Goal: Task Accomplishment & Management: Use online tool/utility

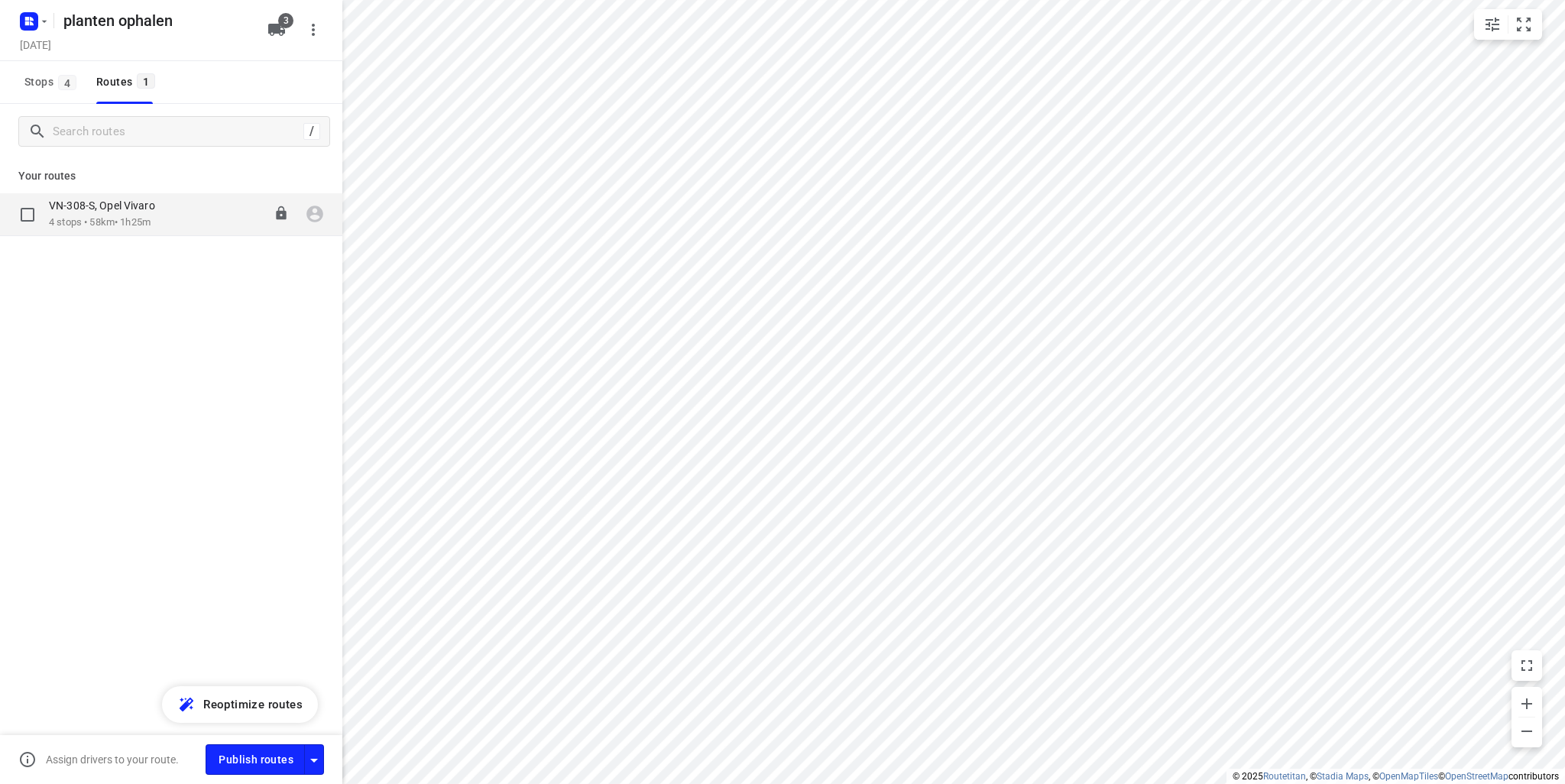
click at [102, 211] on p "VN-308-S, Opel Vivaro" at bounding box center [107, 205] width 115 height 14
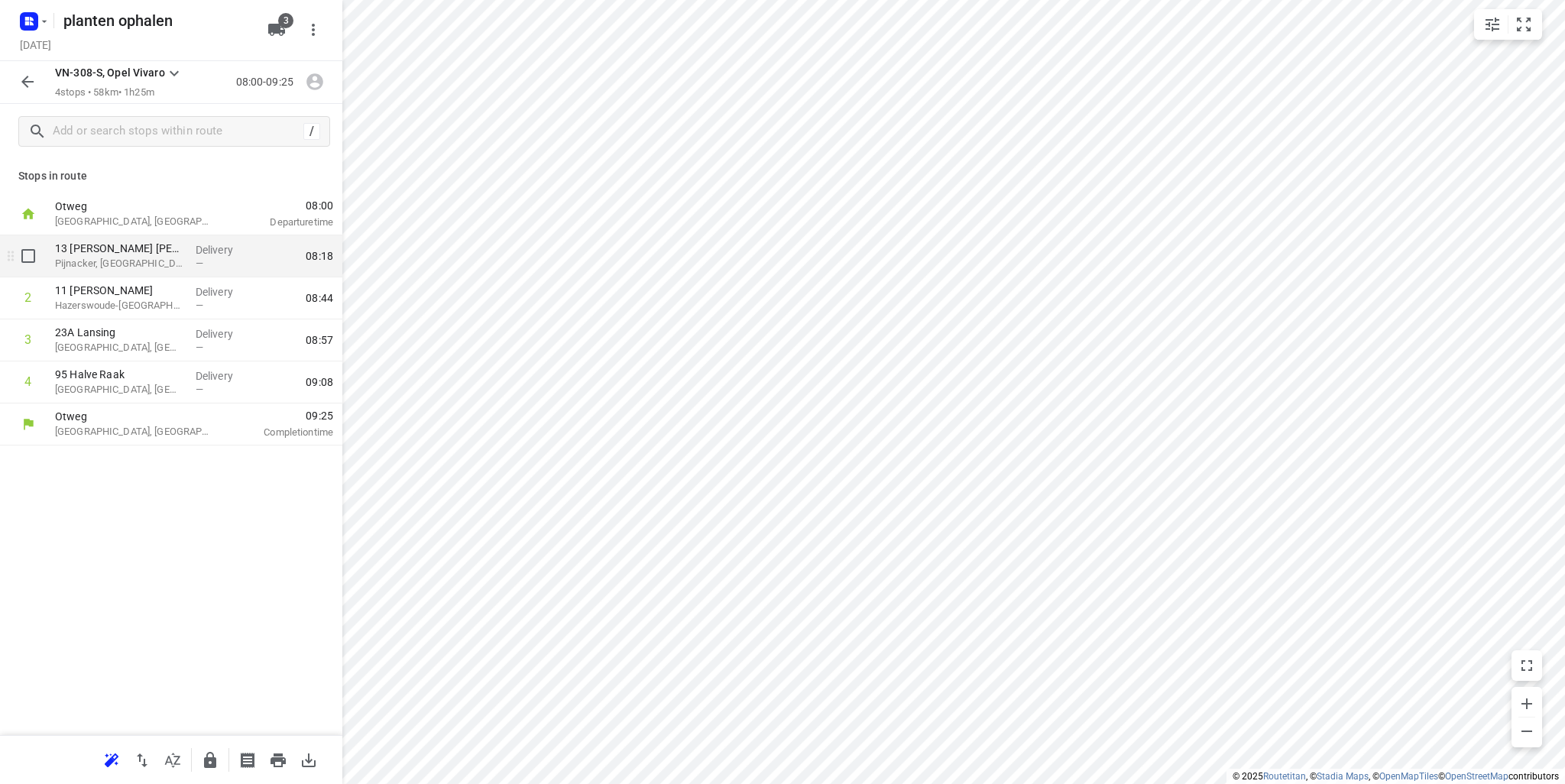
click at [168, 260] on p "Pijnacker, [GEOGRAPHIC_DATA]" at bounding box center [119, 263] width 128 height 15
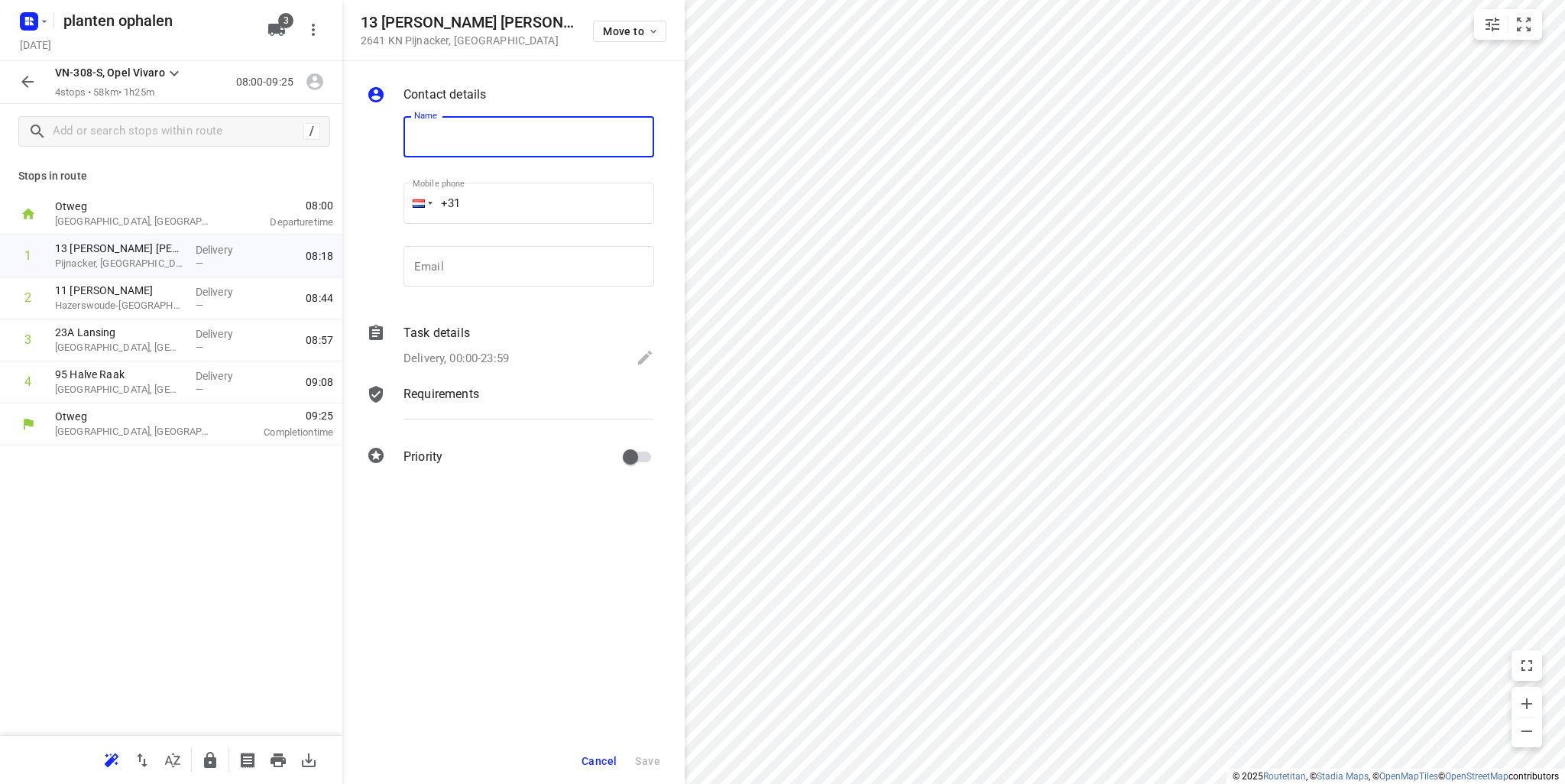
click at [513, 139] on input "text" at bounding box center [529, 137] width 251 height 42
type input "1x laag [PERSON_NAME]"
click at [648, 761] on span "Save" at bounding box center [647, 761] width 25 height 12
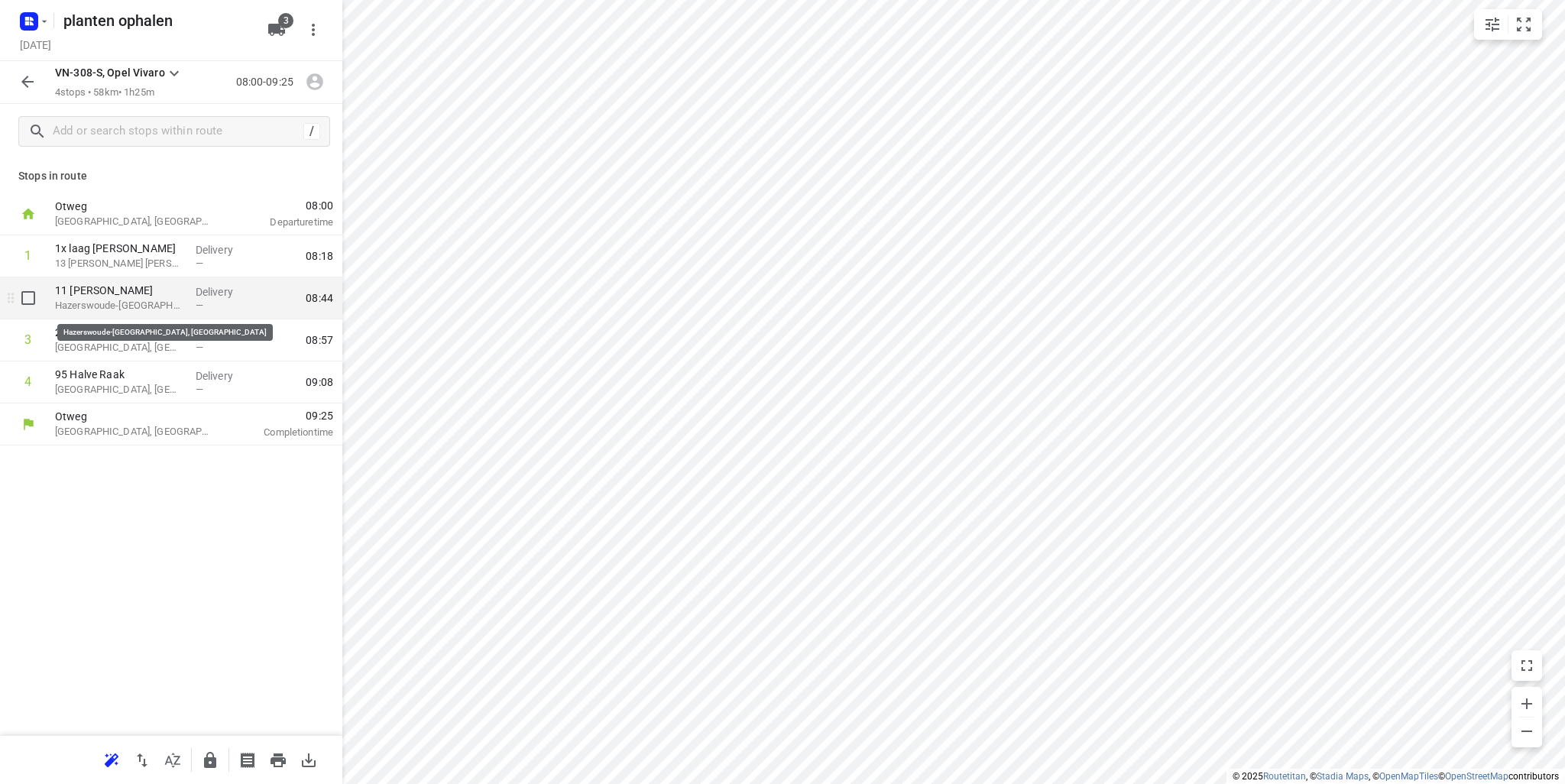
click at [159, 307] on p "Hazerswoude-[GEOGRAPHIC_DATA], [GEOGRAPHIC_DATA]" at bounding box center [119, 305] width 128 height 15
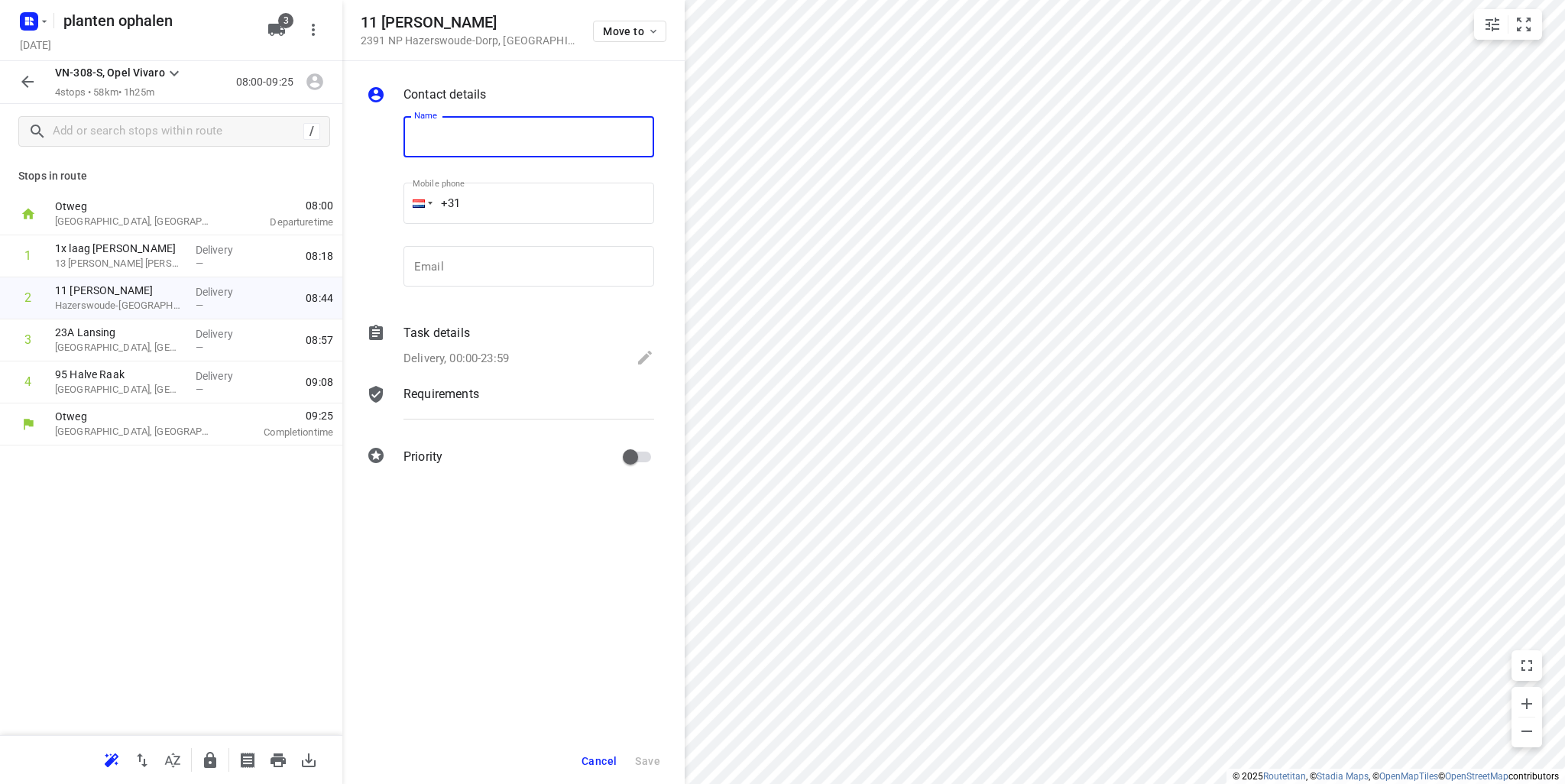
click at [519, 137] on input "text" at bounding box center [529, 137] width 251 height 42
type input "9 [PERSON_NAME] Evergreen P9"
click at [645, 761] on span "Save" at bounding box center [647, 761] width 25 height 12
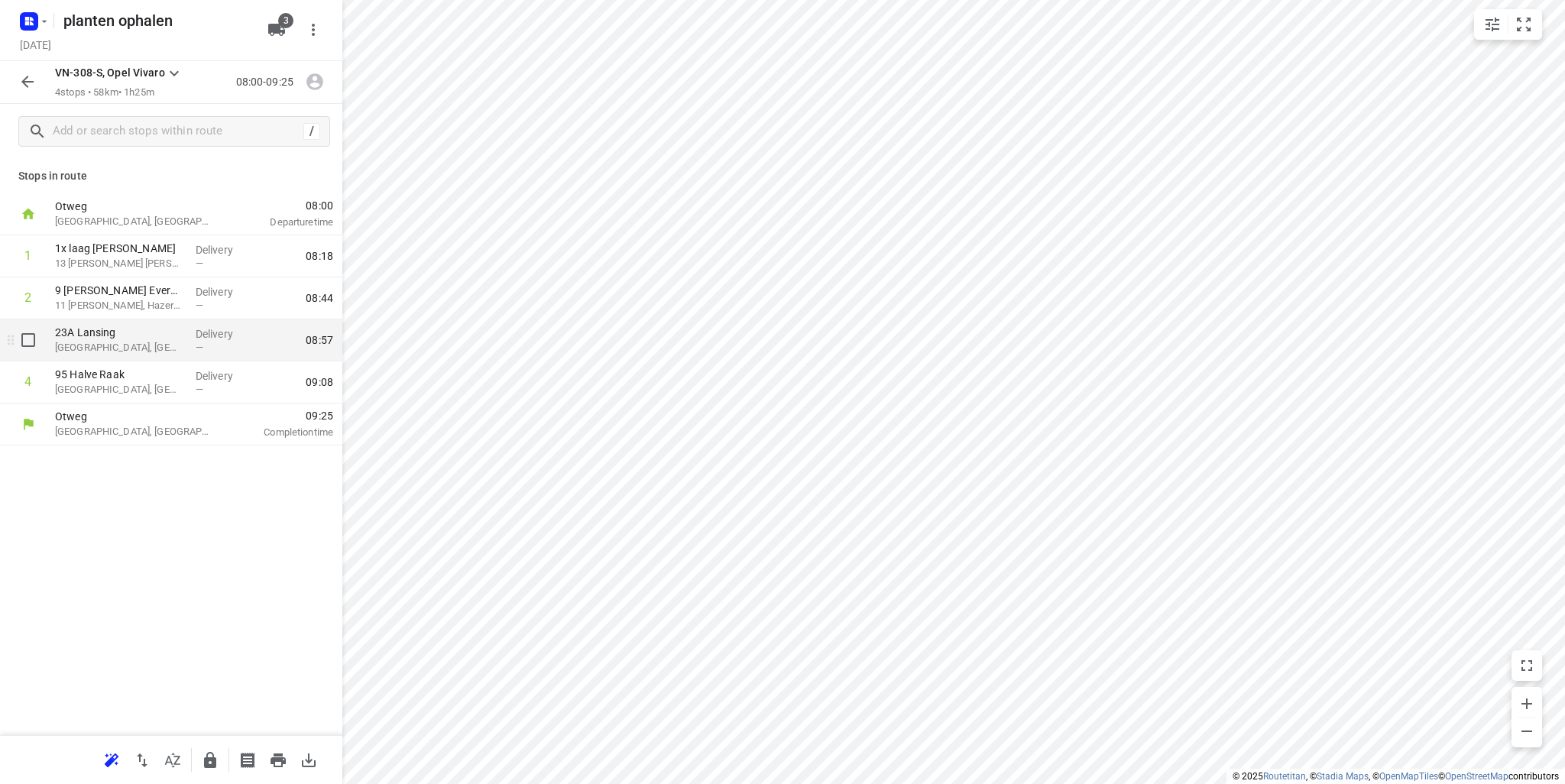
click at [123, 339] on p "23A Lansing" at bounding box center [119, 332] width 128 height 15
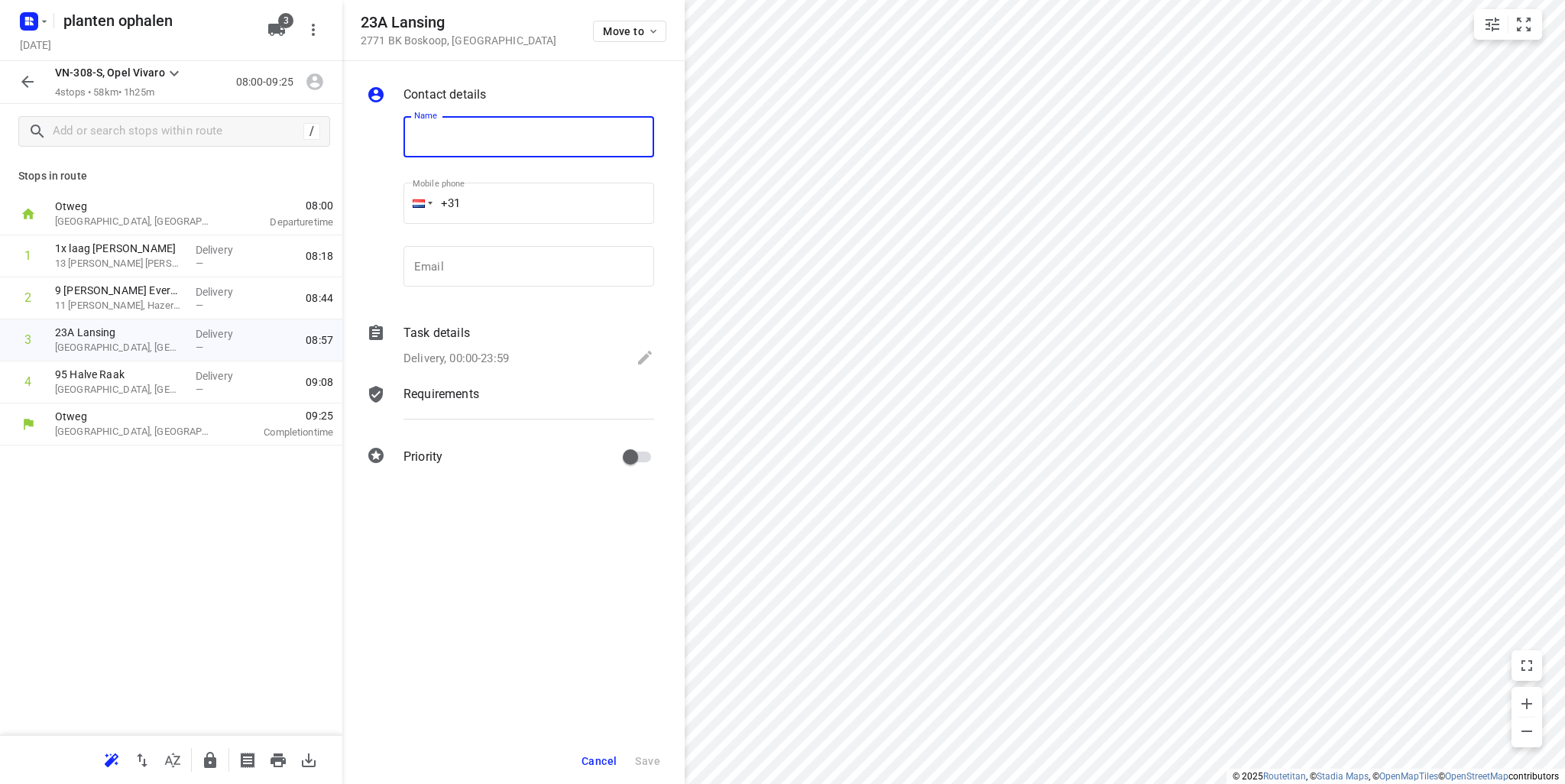
click at [458, 139] on input "text" at bounding box center [529, 137] width 251 height 42
type input "4 dozen Clematis Apple Blossom"
click at [646, 756] on span "Save" at bounding box center [647, 761] width 25 height 12
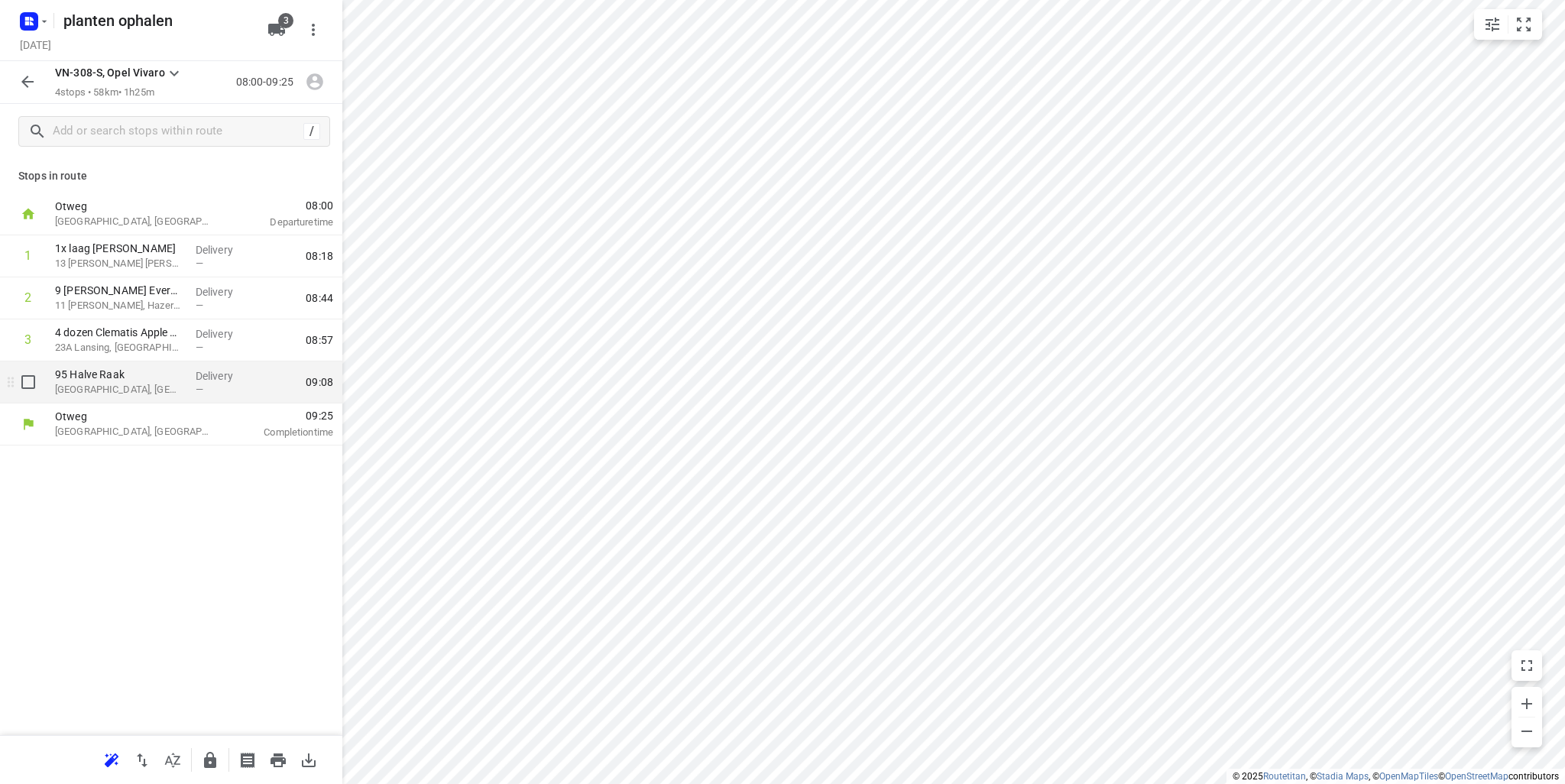
click at [139, 392] on p "[GEOGRAPHIC_DATA], [GEOGRAPHIC_DATA]" at bounding box center [119, 389] width 128 height 15
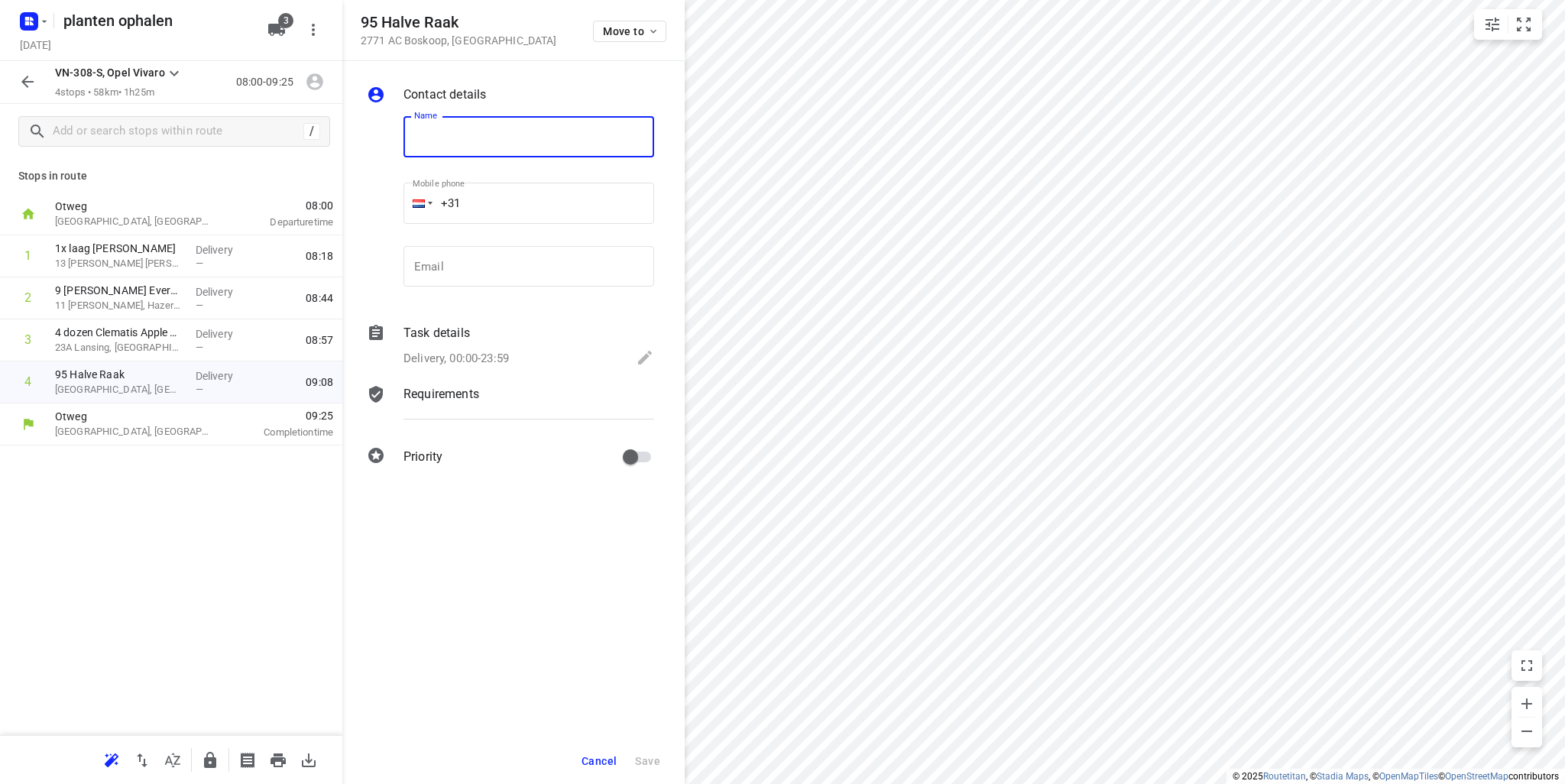
click at [458, 143] on input "text" at bounding box center [529, 137] width 251 height 42
type input "2x laag Jasmijn Wit"
click at [647, 756] on span "Save" at bounding box center [647, 761] width 25 height 12
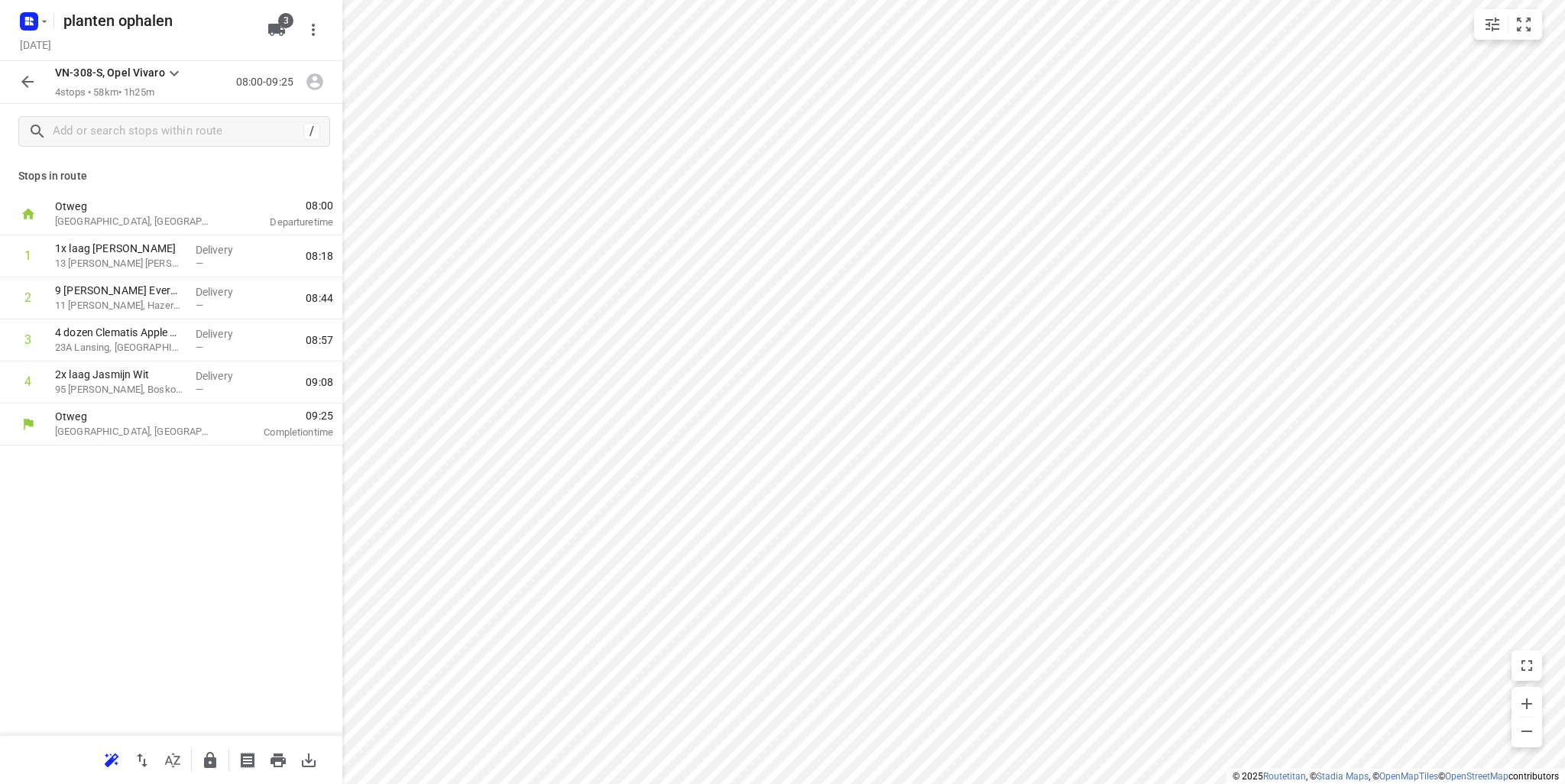
click at [278, 754] on icon "button" at bounding box center [278, 760] width 15 height 14
